Goal: Task Accomplishment & Management: Use online tool/utility

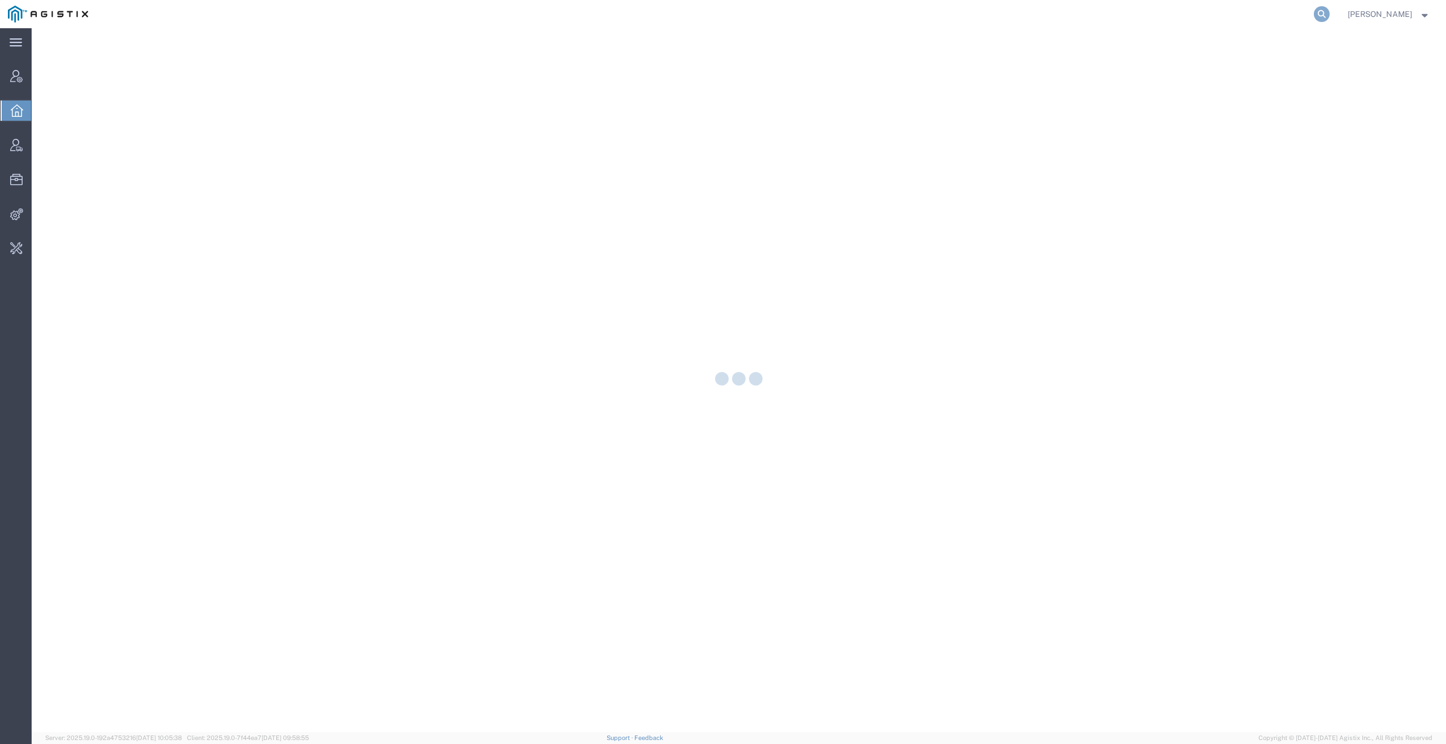
click at [1327, 14] on icon at bounding box center [1322, 14] width 16 height 16
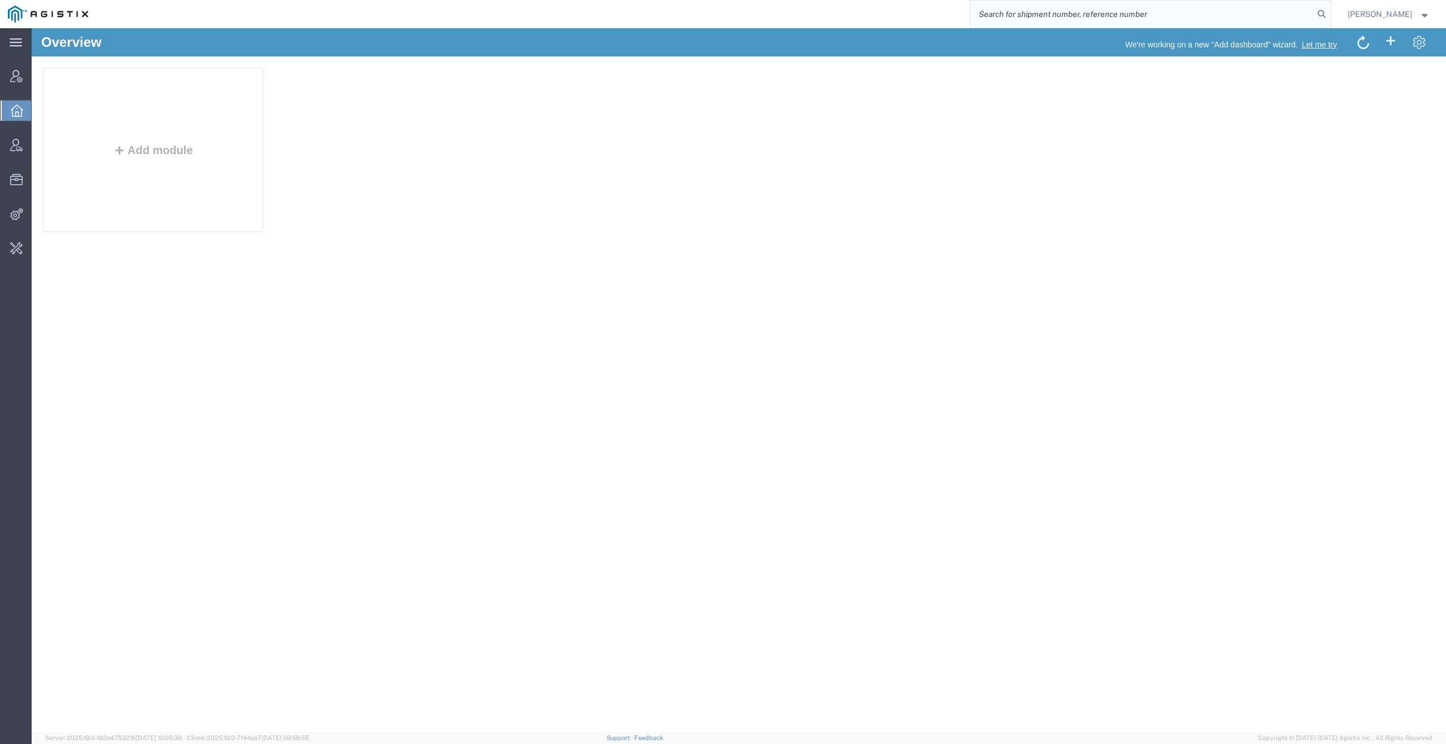
click at [1171, 8] on input "search" at bounding box center [1141, 14] width 343 height 27
type input "c"
type input "quicksight"
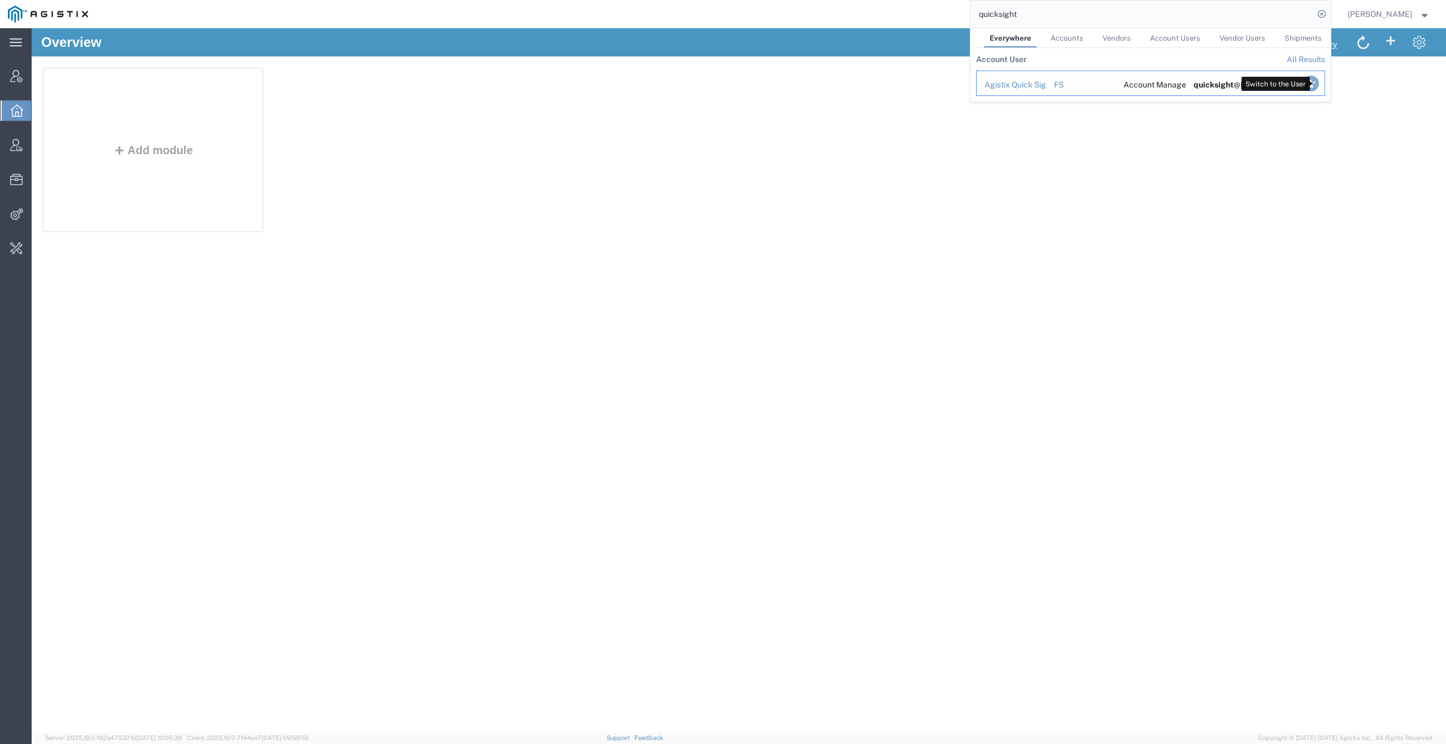
click at [1318, 85] on icon "Search Results" at bounding box center [1310, 84] width 16 height 16
click at [1317, 83] on icon "Search Results" at bounding box center [1310, 84] width 16 height 16
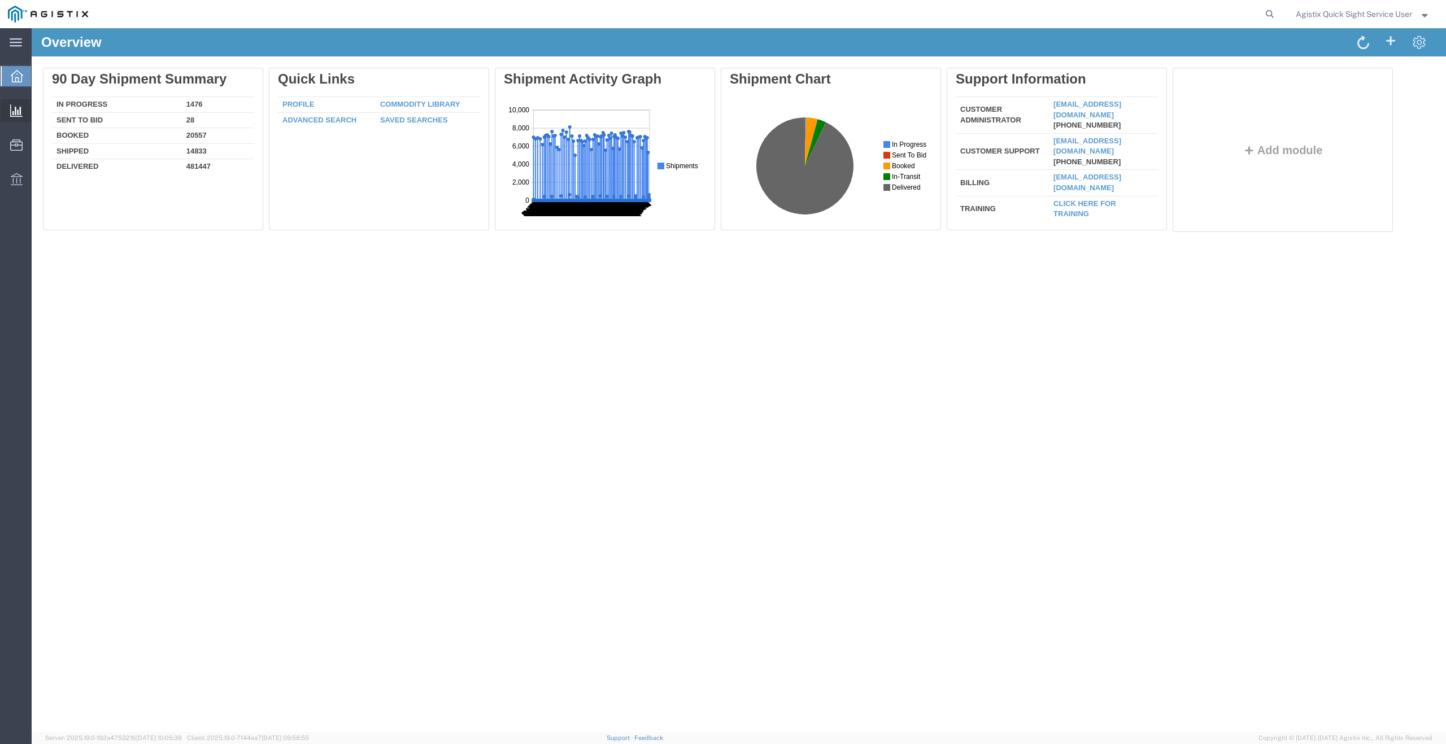
click at [0, 0] on span "New Analysis" at bounding box center [0, 0] width 0 height 0
